Goal: Check status: Check status

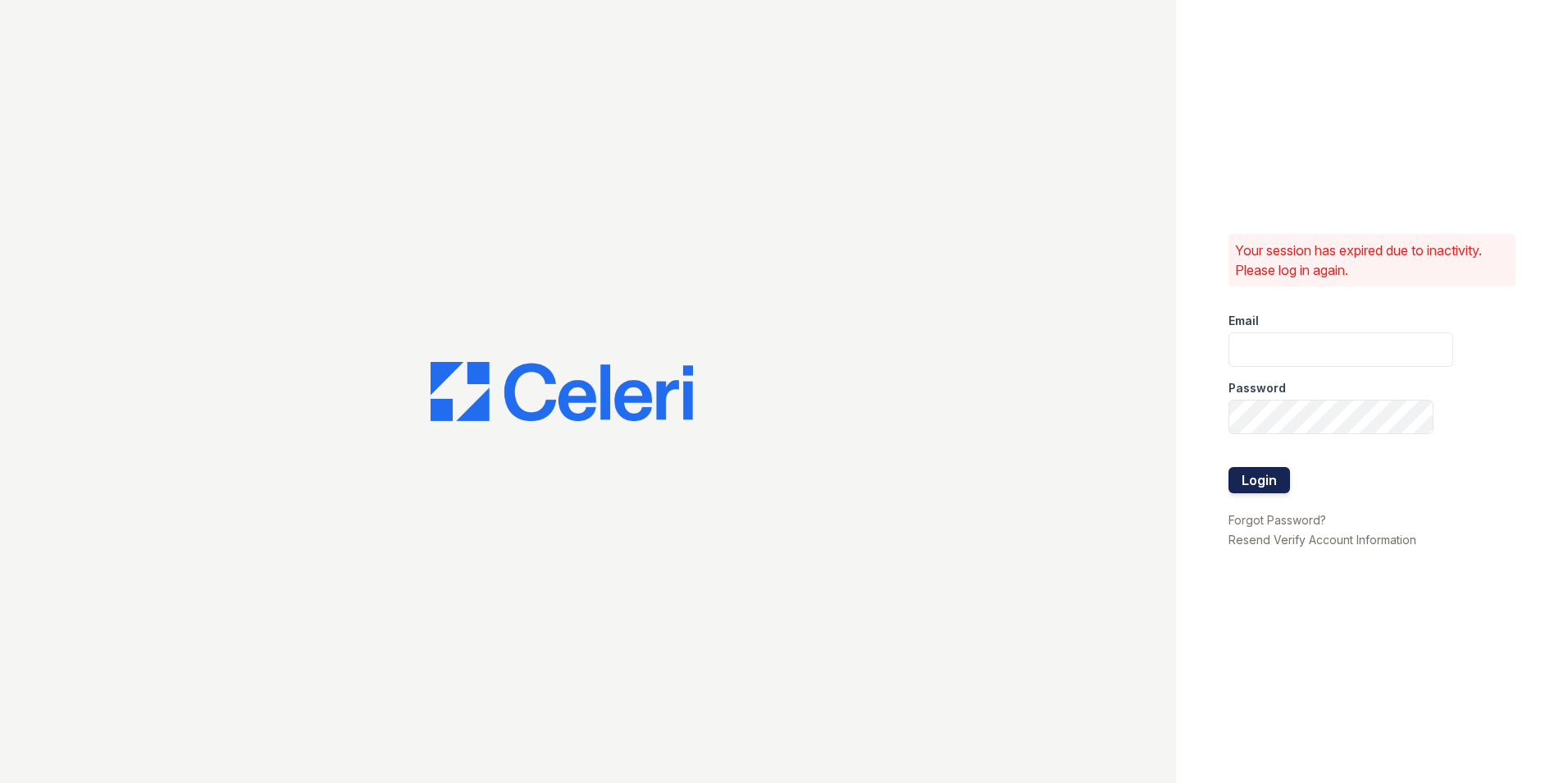
type input "dandrews@trinity-pm.com"
click at [1235, 482] on button "Login" at bounding box center [1260, 479] width 62 height 27
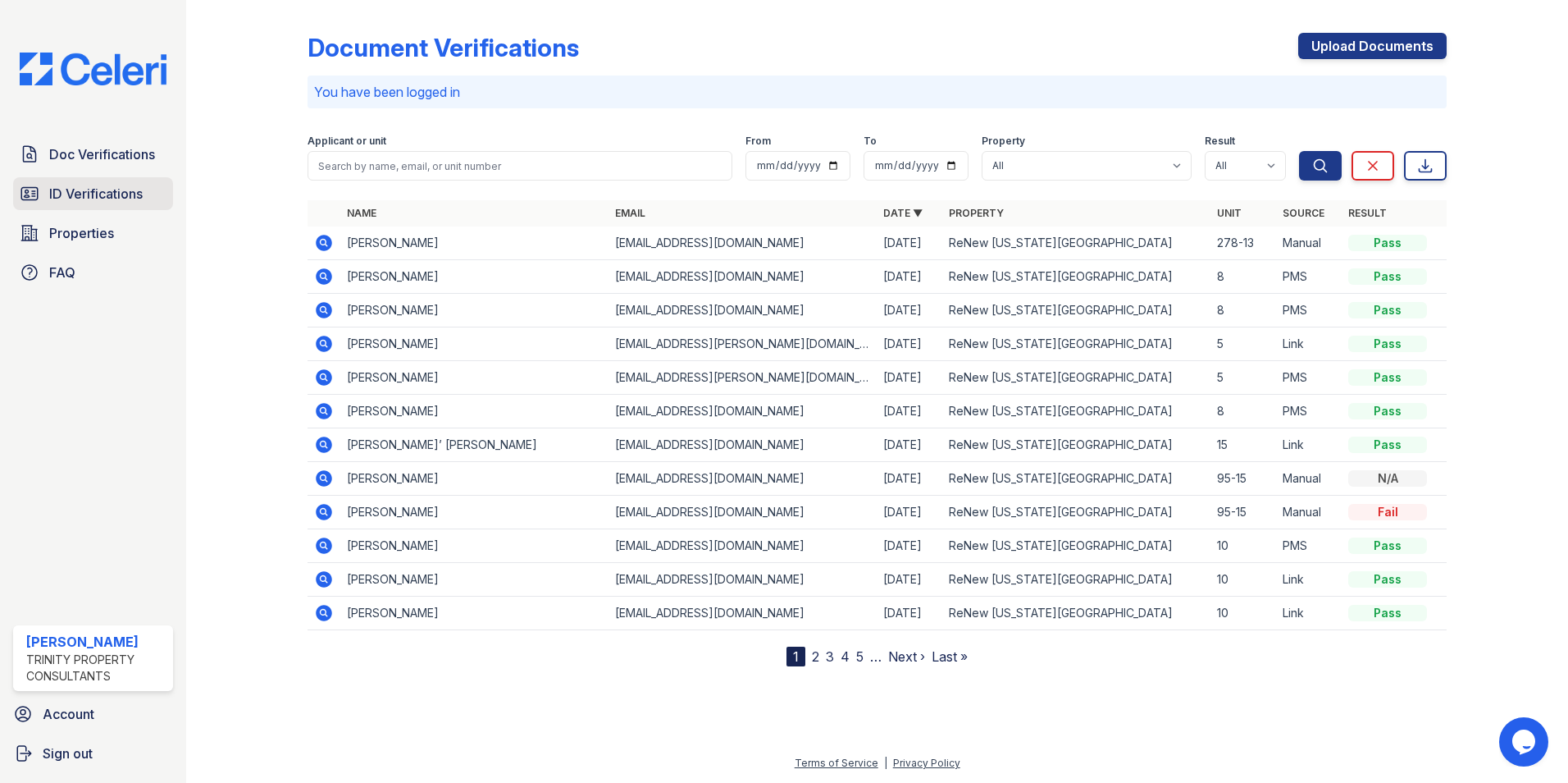
click at [69, 187] on span "ID Verifications" at bounding box center [95, 194] width 93 height 20
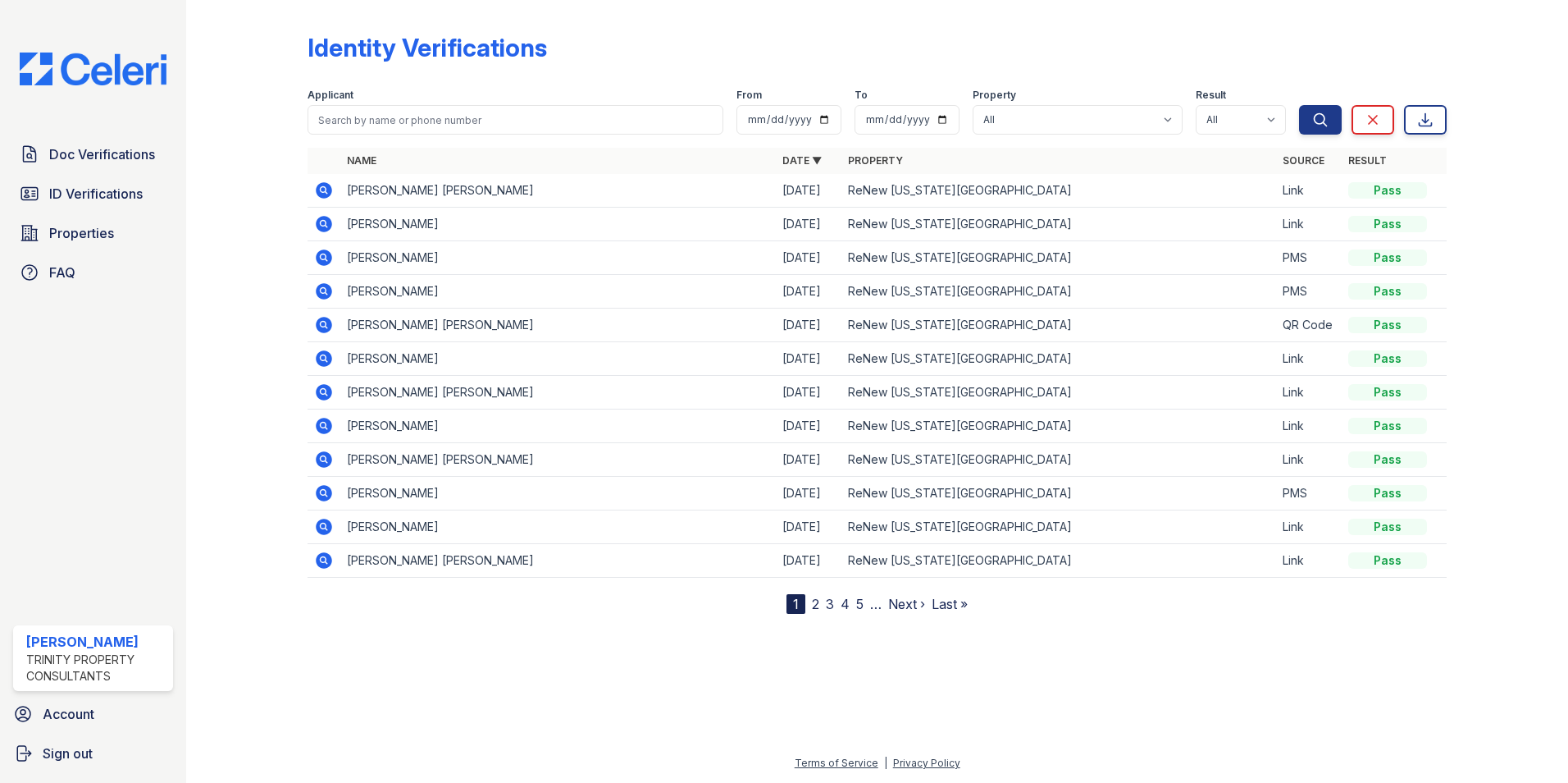
click at [325, 217] on icon at bounding box center [324, 224] width 17 height 17
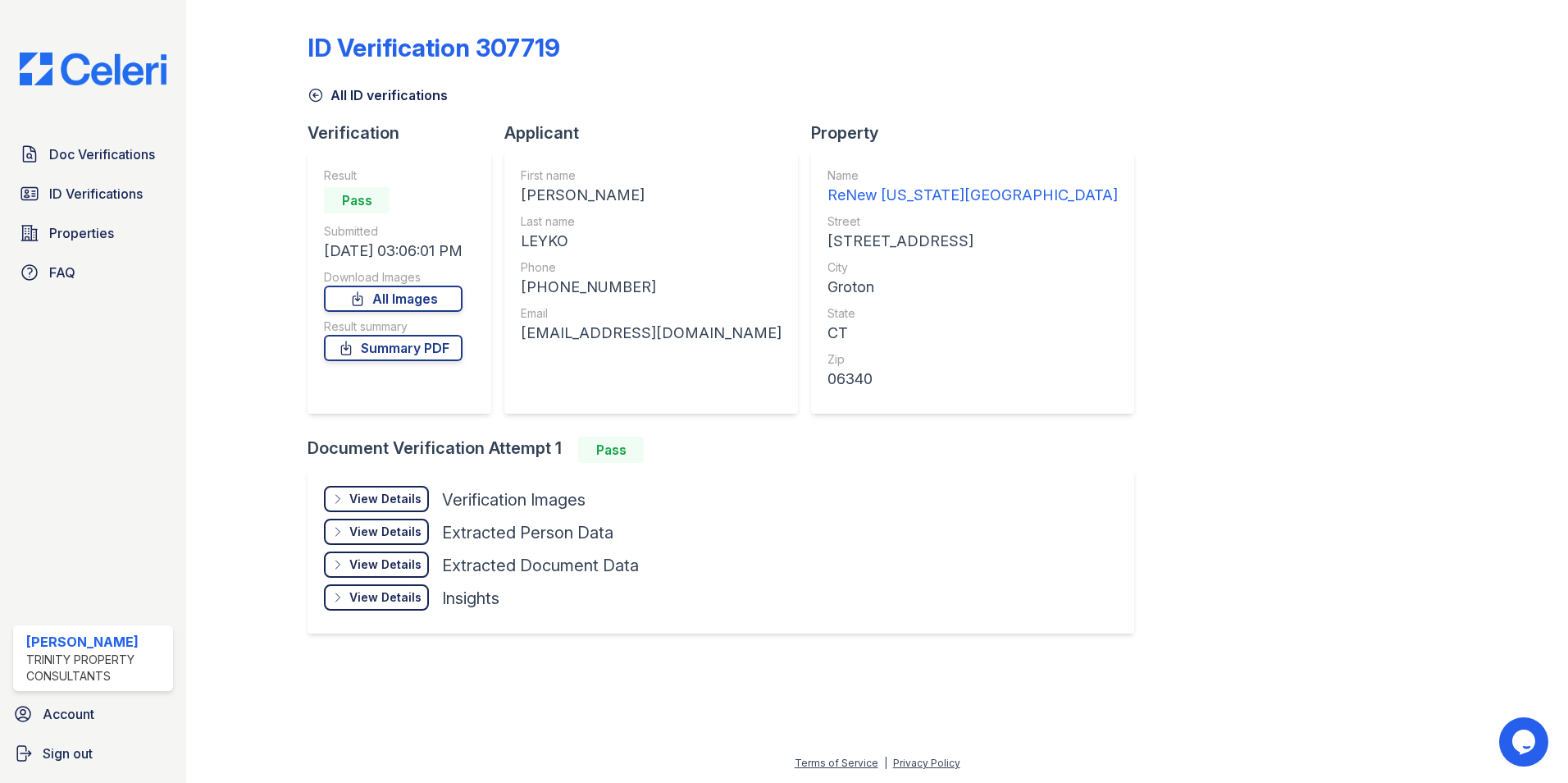
click at [407, 501] on div "View Details" at bounding box center [386, 499] width 73 height 17
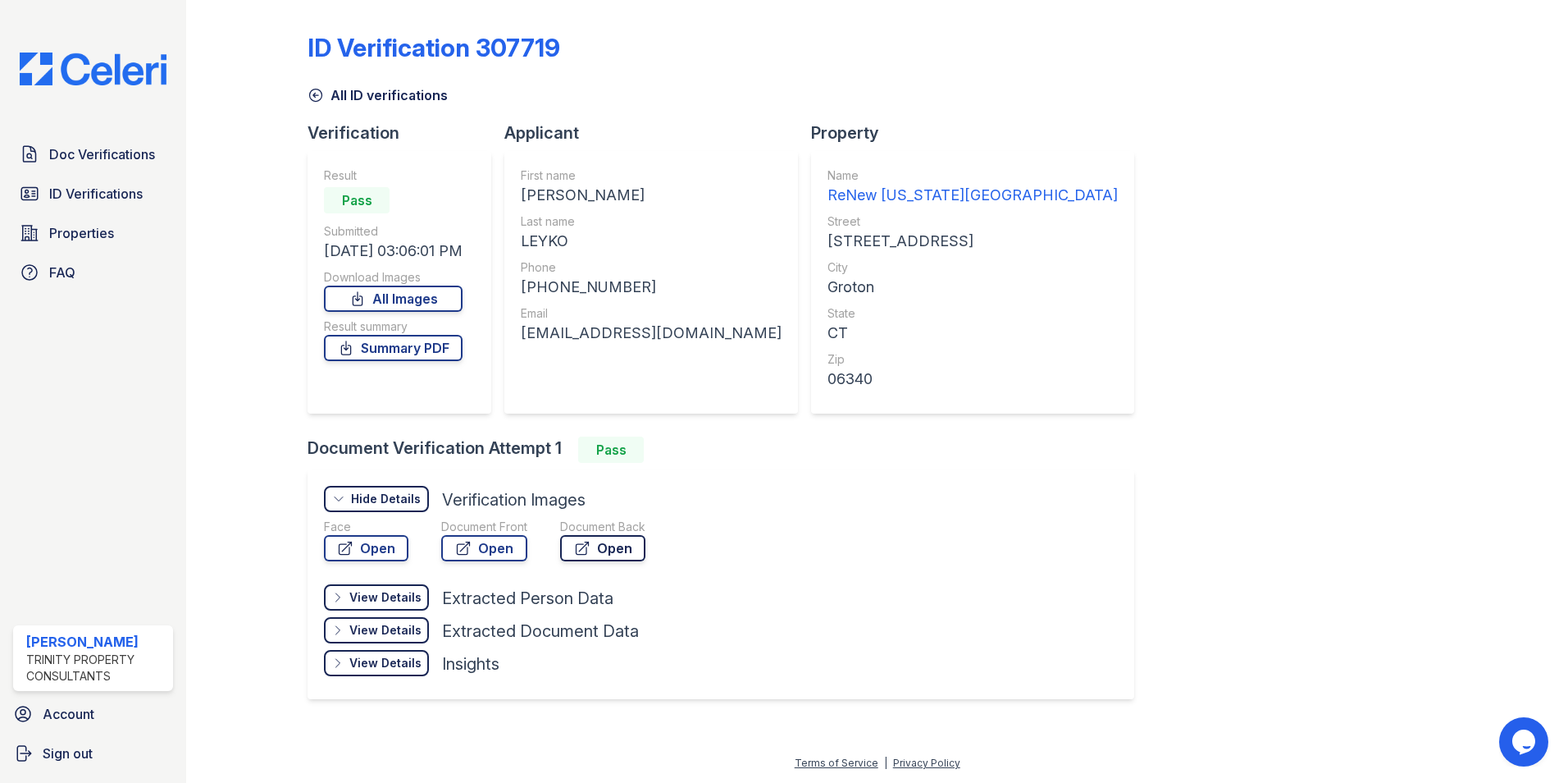
click at [624, 547] on link "Open" at bounding box center [603, 548] width 85 height 27
click at [492, 546] on link "Open" at bounding box center [485, 548] width 86 height 27
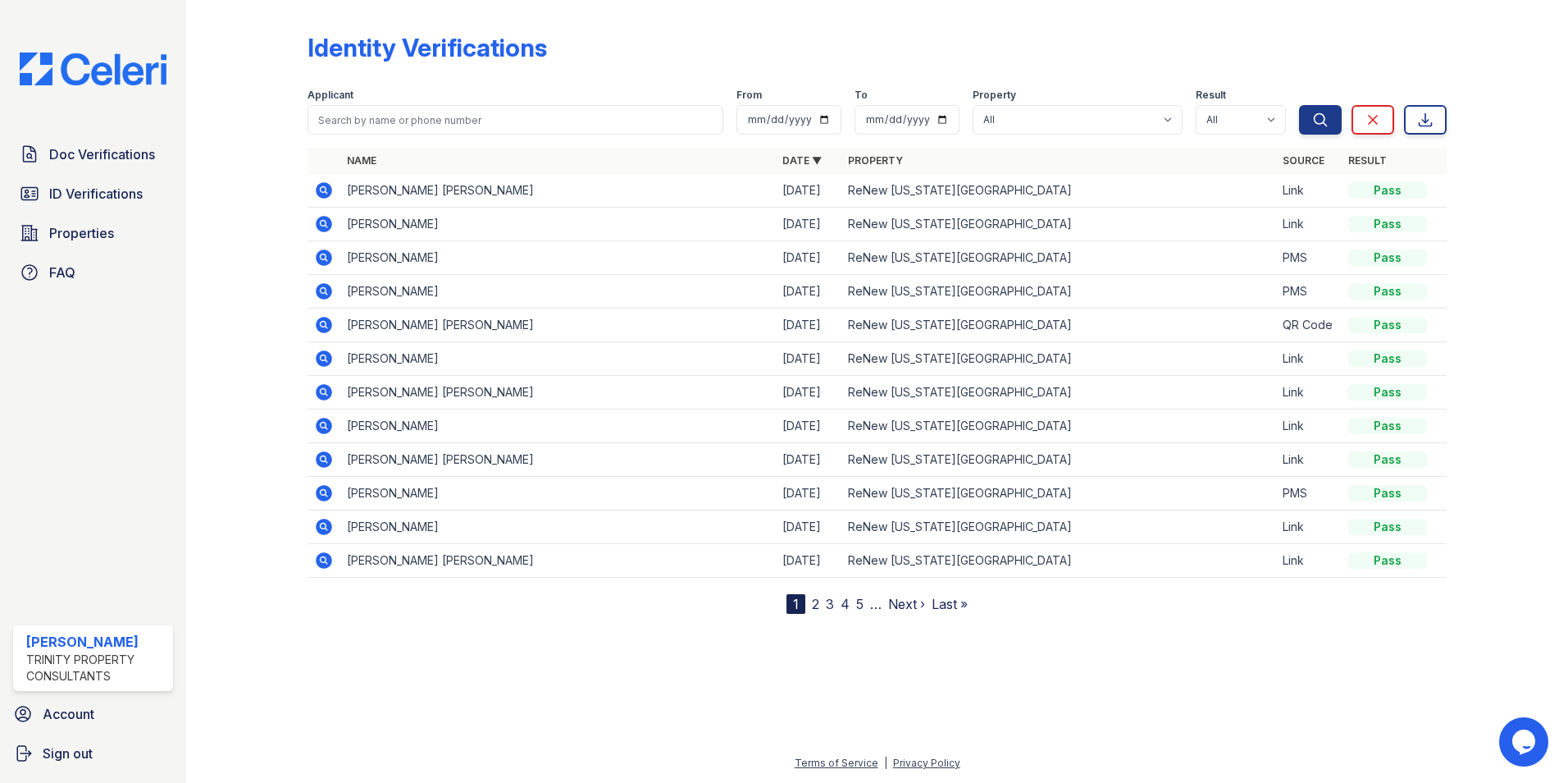
click at [324, 187] on icon at bounding box center [324, 191] width 20 height 20
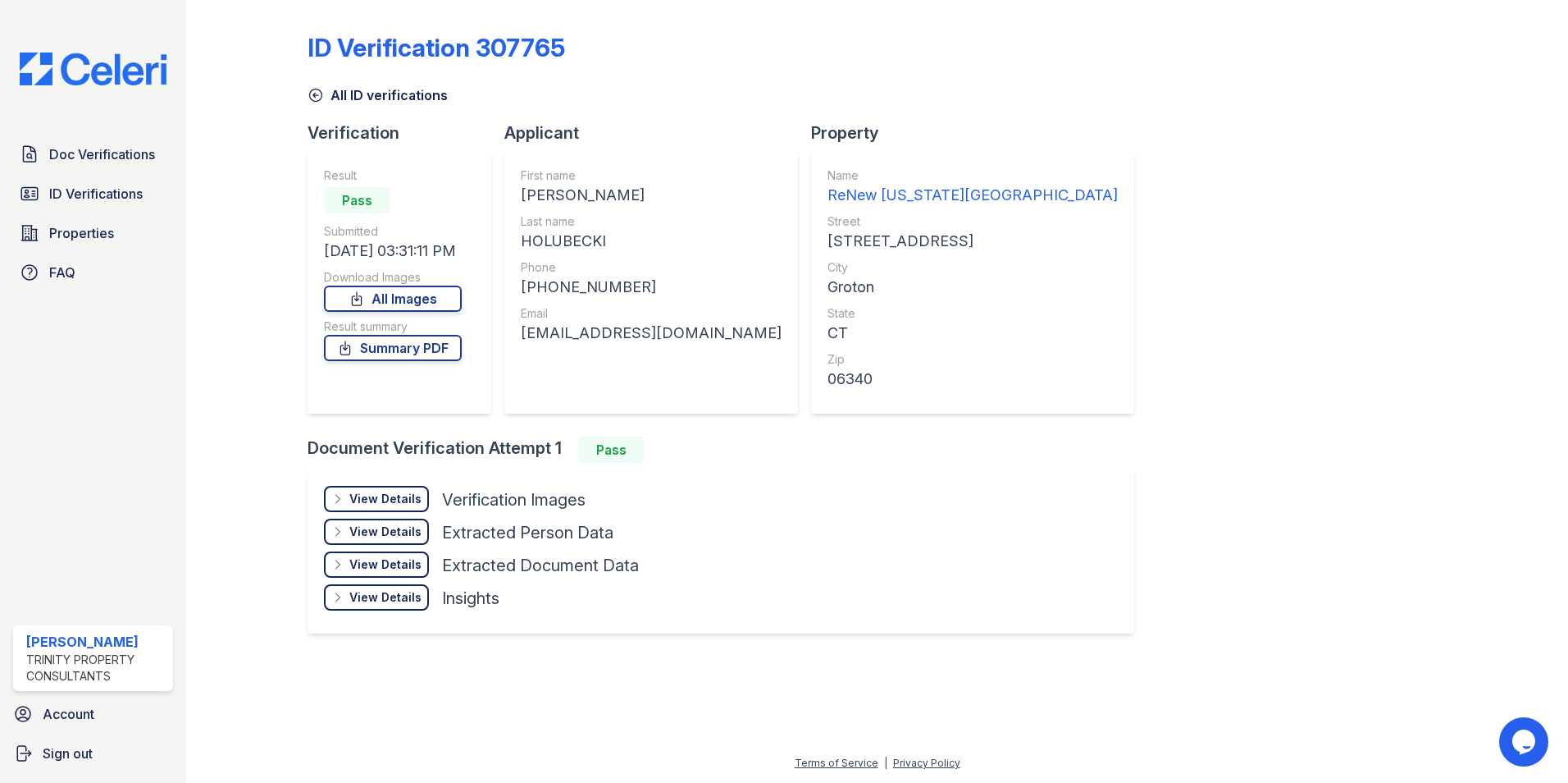
click at [393, 496] on div "View Details" at bounding box center [386, 499] width 73 height 17
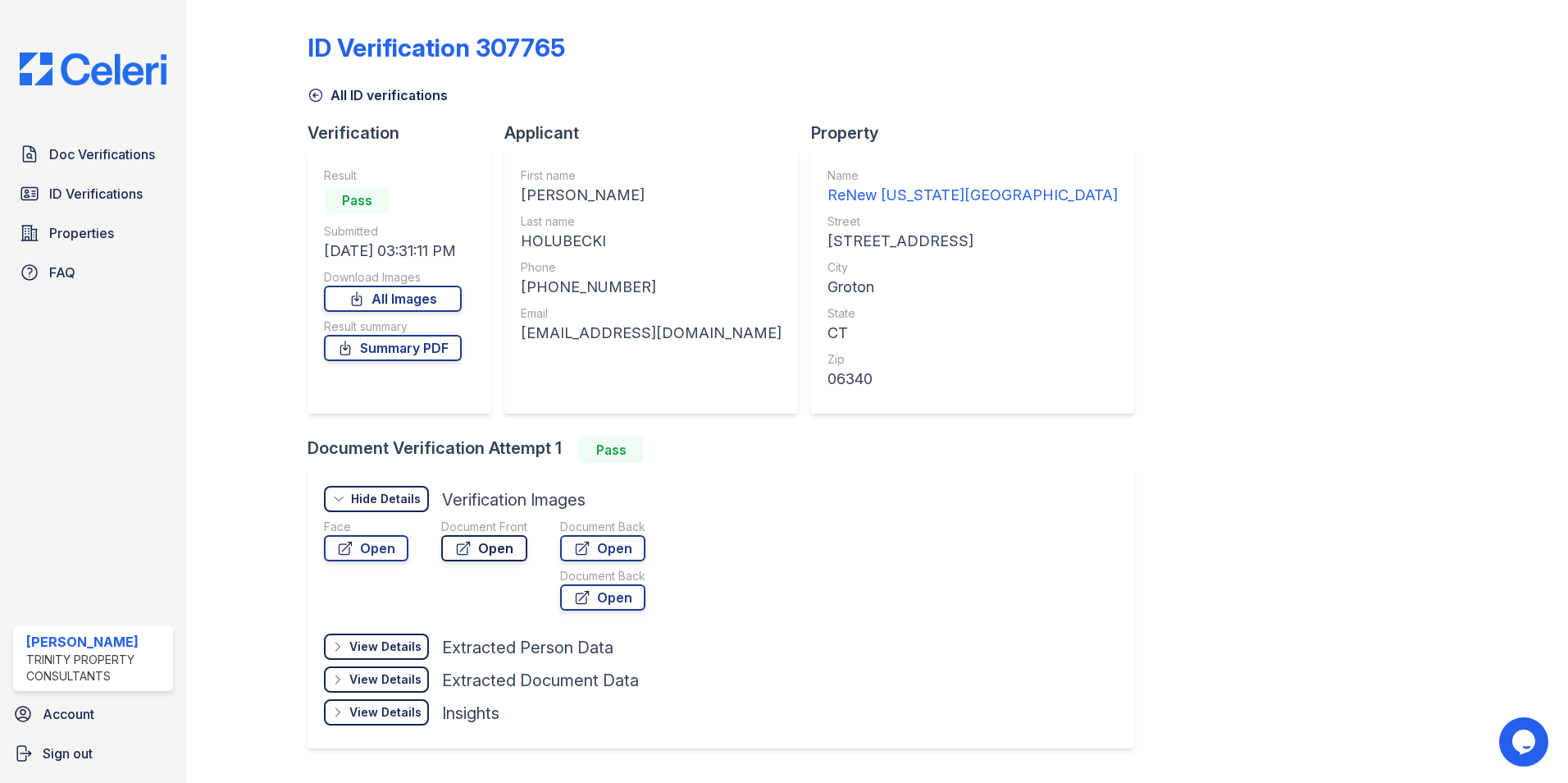
click at [483, 544] on link "Open" at bounding box center [485, 548] width 86 height 27
click at [711, 451] on div "Document Verification Attempt 1 Pass" at bounding box center [728, 449] width 840 height 27
click at [361, 347] on link "Summary PDF" at bounding box center [393, 348] width 137 height 27
